Goal: Information Seeking & Learning: Understand process/instructions

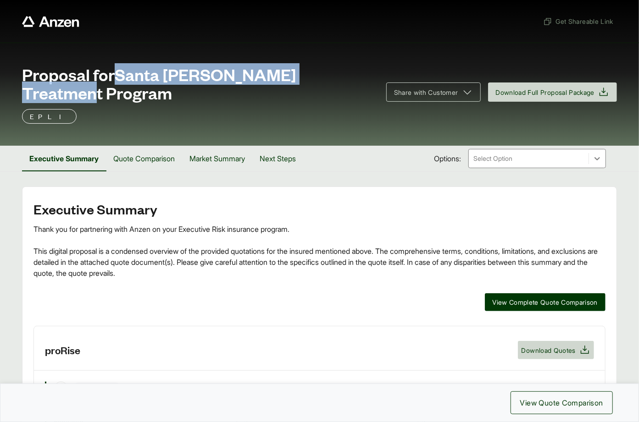
drag, startPoint x: 121, startPoint y: 77, endPoint x: 358, endPoint y: 80, distance: 237.5
click at [358, 80] on div "Proposal for Santa [PERSON_NAME] Treatment Program" at bounding box center [198, 83] width 353 height 37
copy span "Santa [PERSON_NAME] Treatment Program"
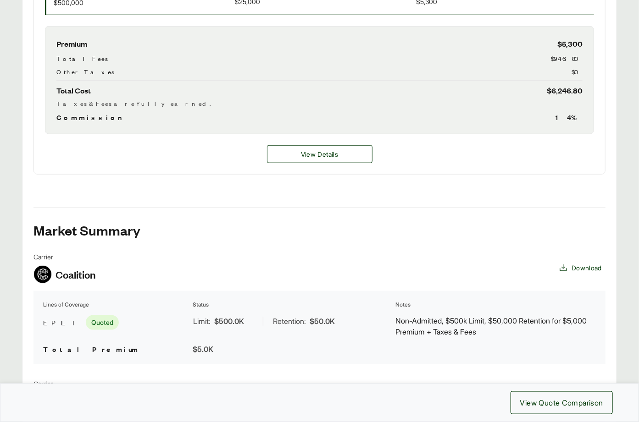
scroll to position [300, 0]
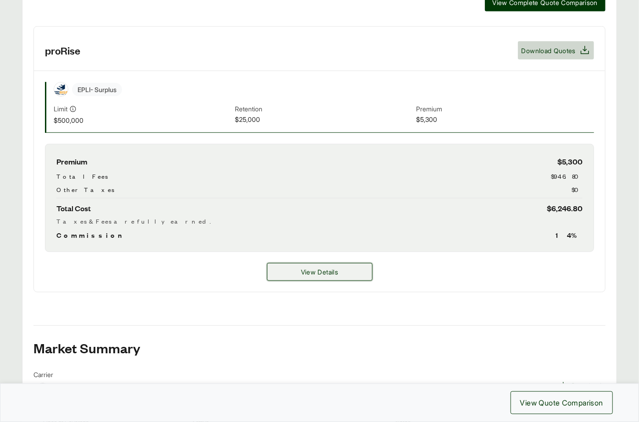
drag, startPoint x: 269, startPoint y: 248, endPoint x: 278, endPoint y: 251, distance: 10.0
click at [269, 263] on button "View Details" at bounding box center [319, 272] width 105 height 18
click at [278, 263] on button "View Details" at bounding box center [319, 272] width 105 height 18
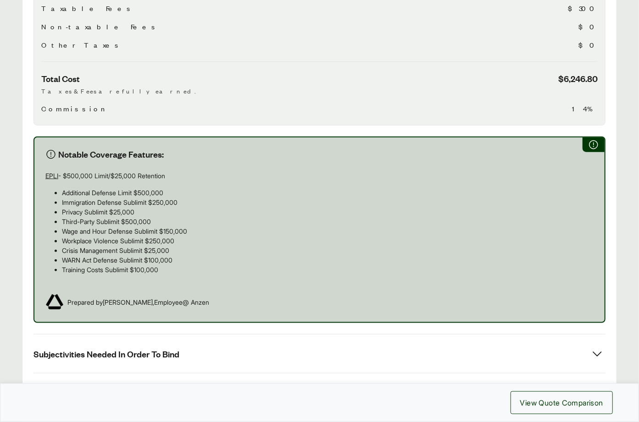
scroll to position [523, 0]
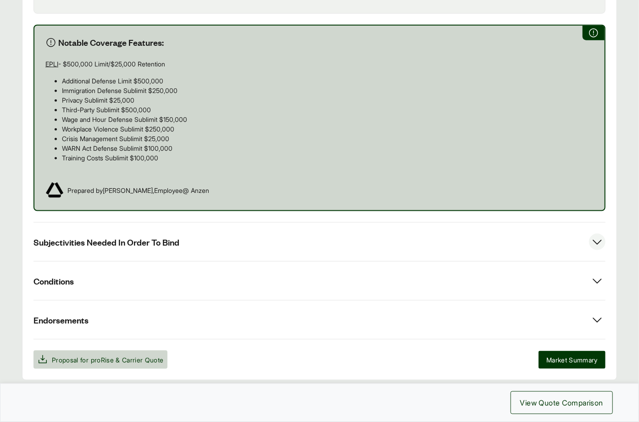
click at [152, 223] on button "Subjectivities Needed In Order To Bind" at bounding box center [319, 242] width 572 height 39
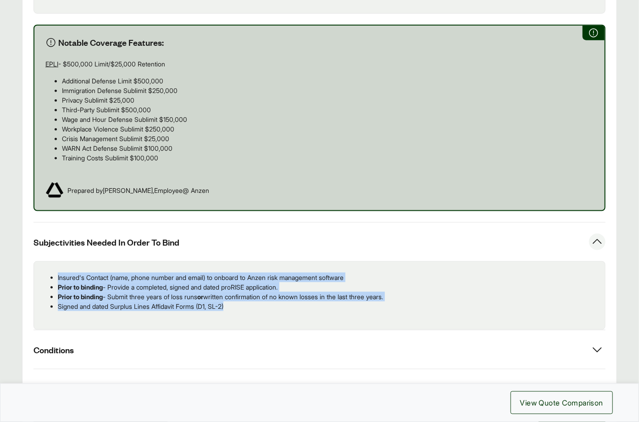
drag, startPoint x: 209, startPoint y: 271, endPoint x: 30, endPoint y: 244, distance: 180.4
click at [30, 244] on div "Options: proRise proRise proRise Insurance Services LLC Carrier Coverage Limit …" at bounding box center [319, 56] width 595 height 785
